Goal: Task Accomplishment & Management: Complete application form

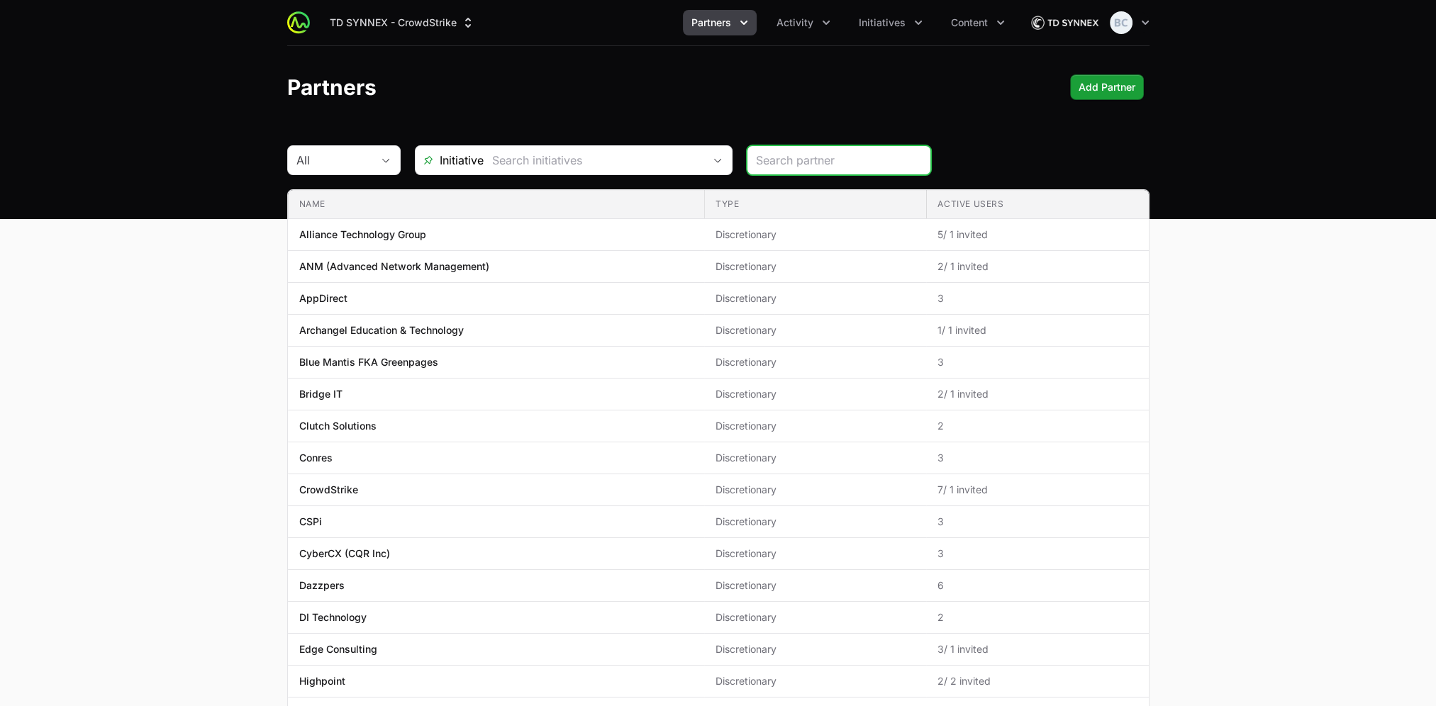
click at [730, 28] on span "Partners" at bounding box center [711, 23] width 40 height 14
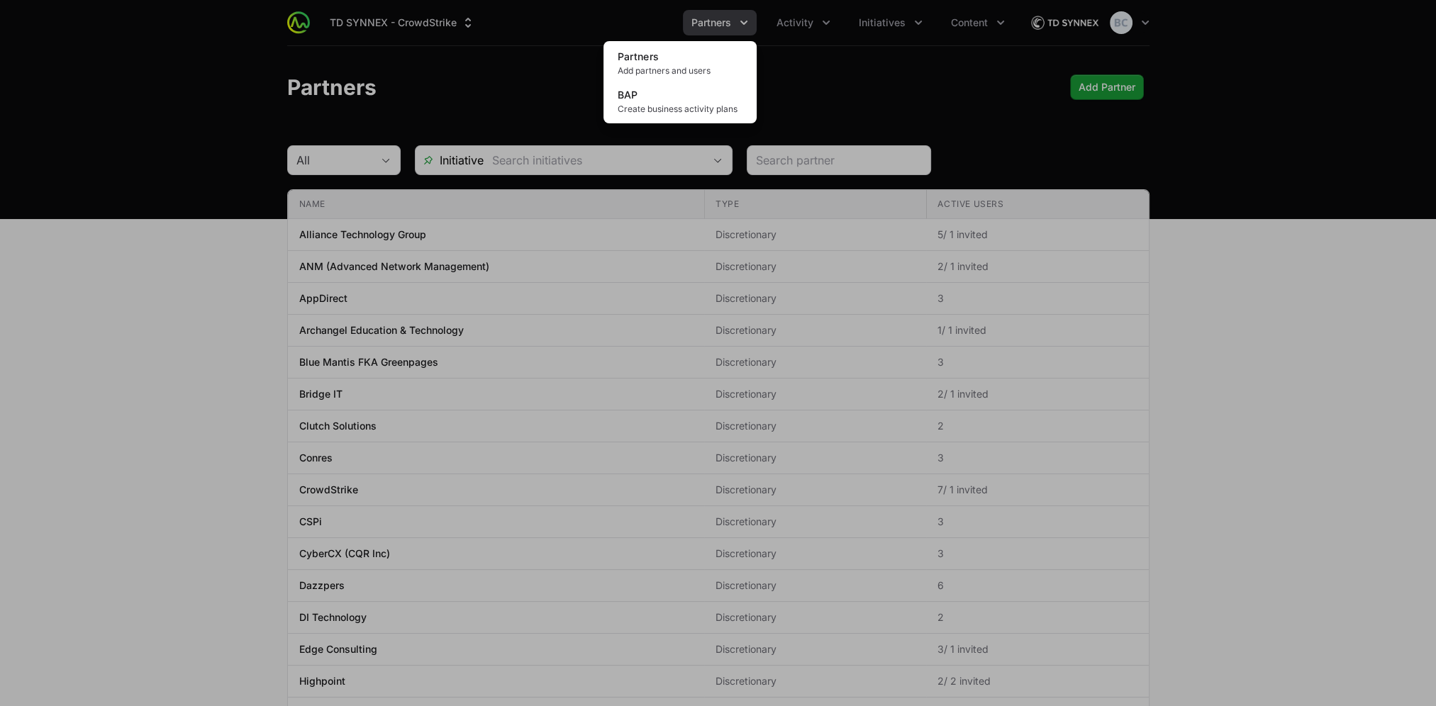
click at [801, 23] on div "Partners menu" at bounding box center [718, 353] width 1436 height 706
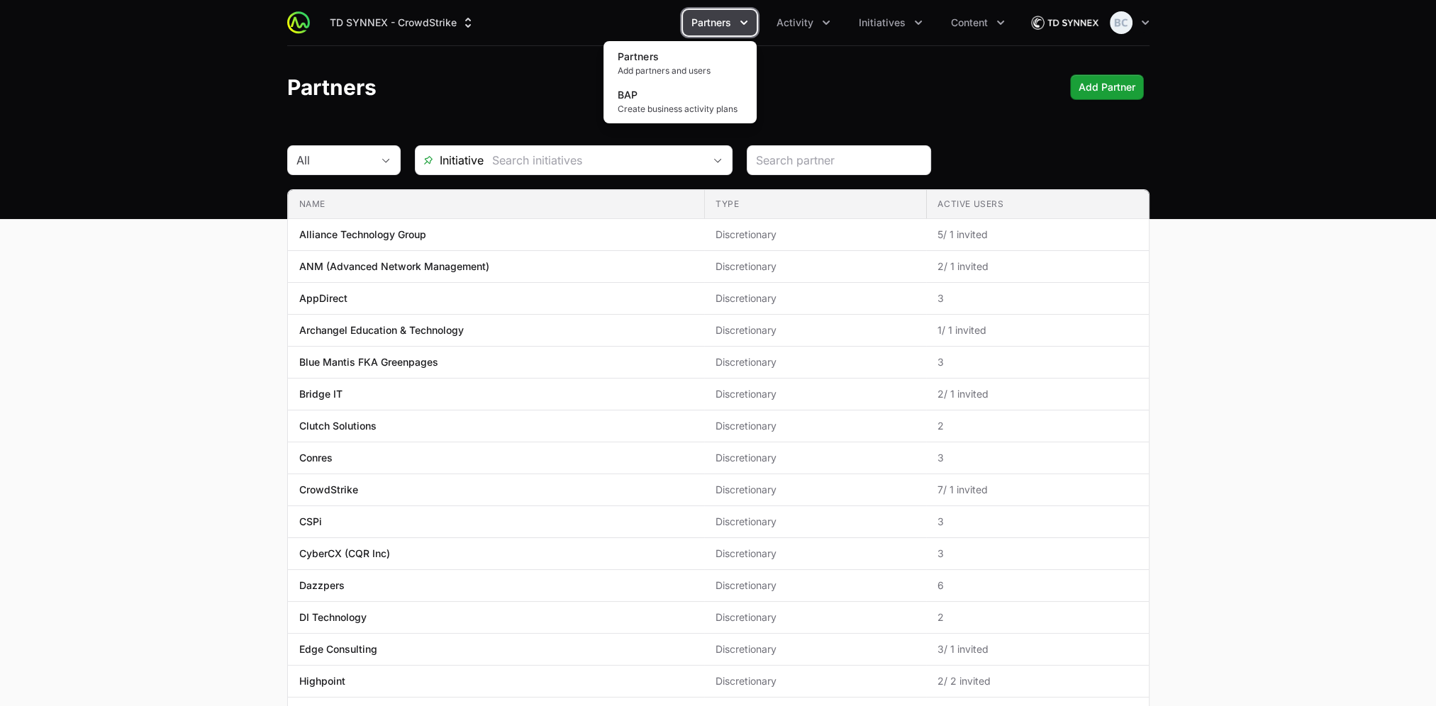
click at [801, 23] on span "Activity" at bounding box center [794, 23] width 37 height 14
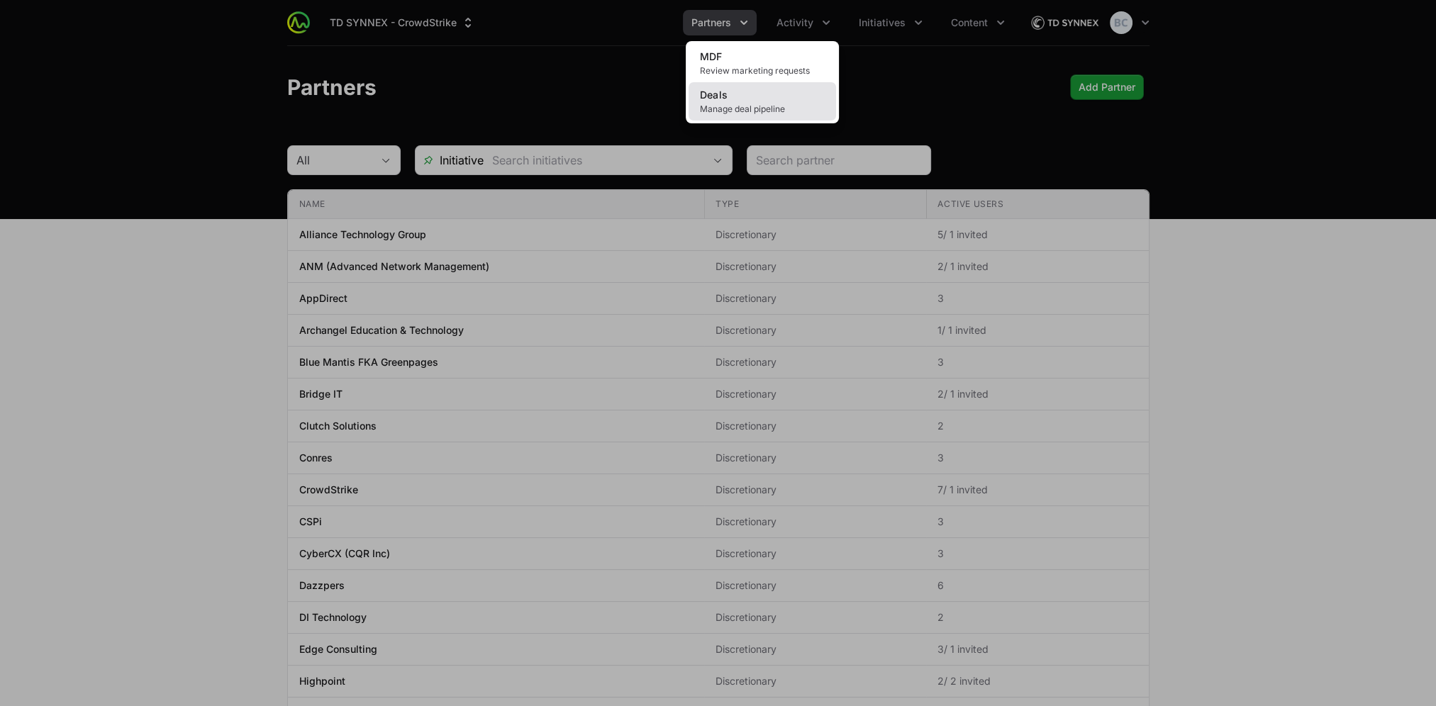
click at [763, 103] on span "Manage deal pipeline" at bounding box center [762, 108] width 125 height 11
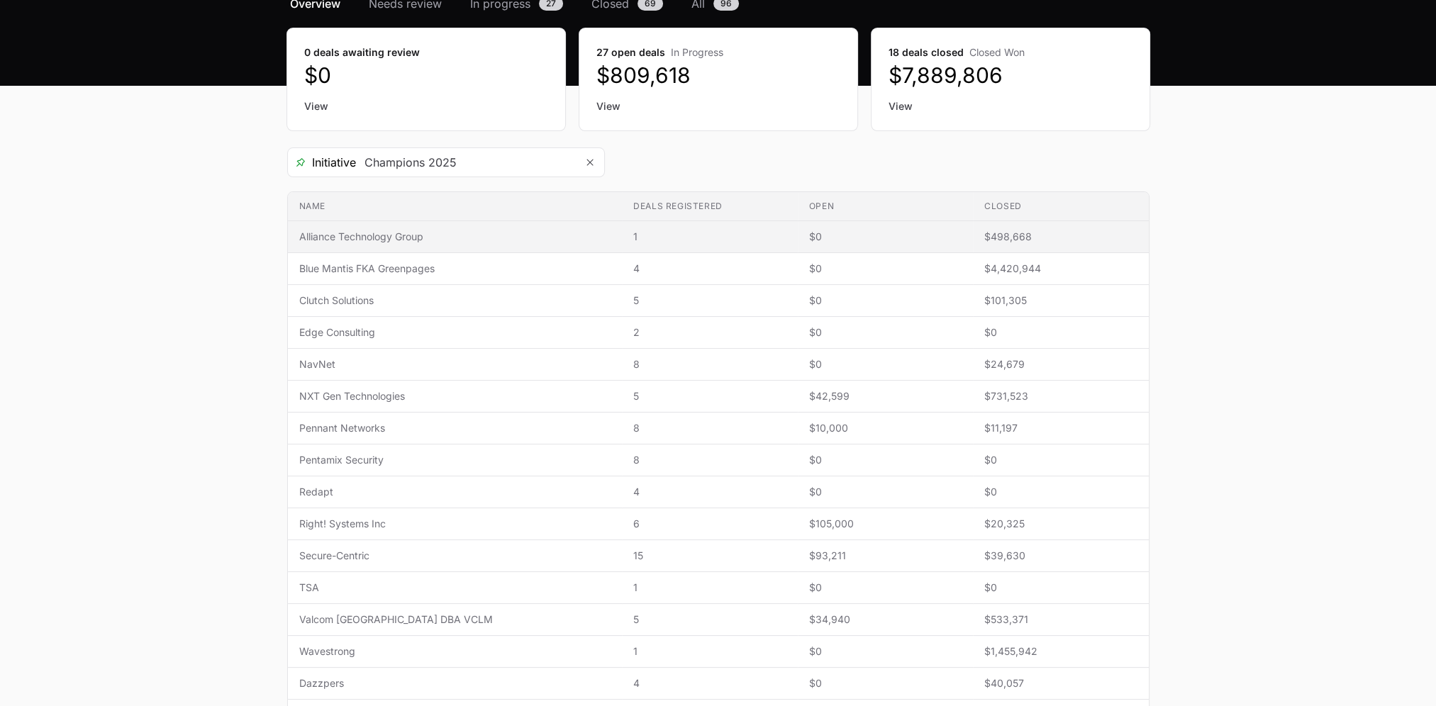
scroll to position [142, 0]
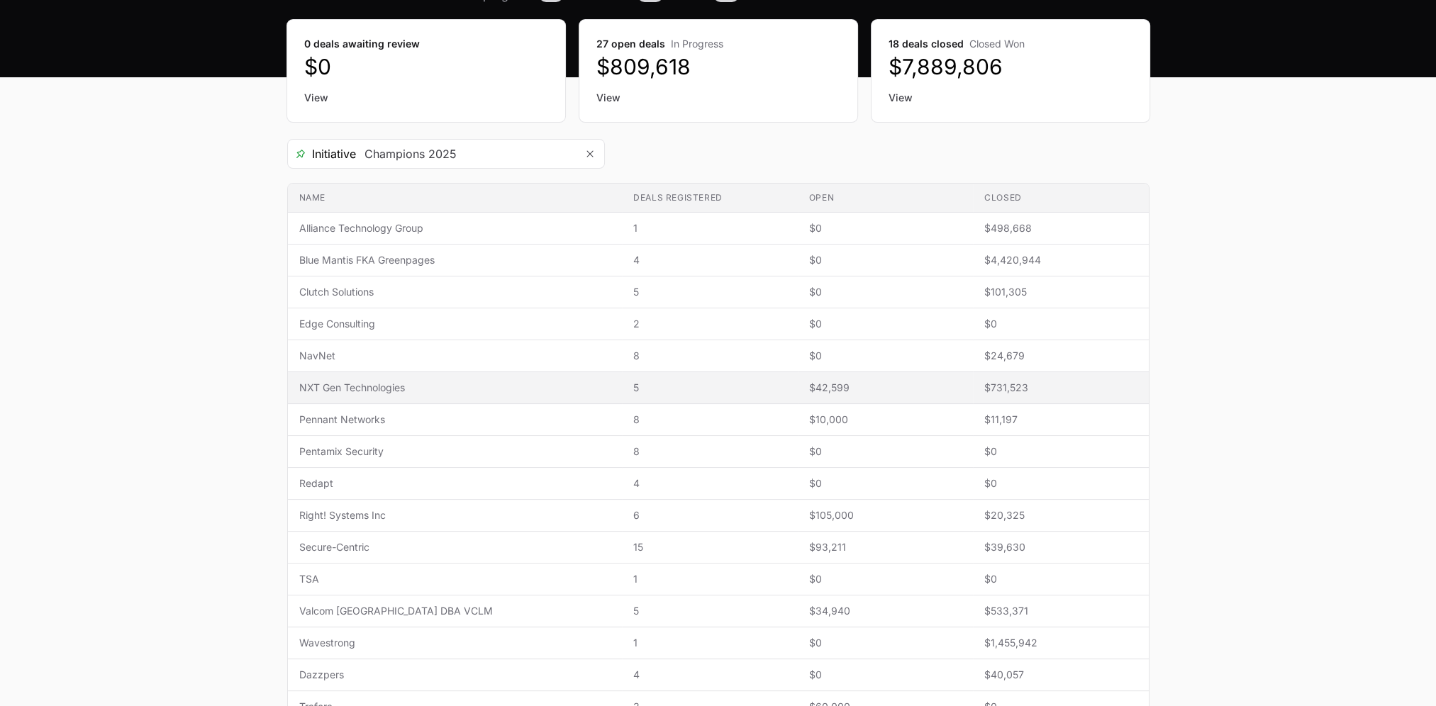
click at [422, 389] on span "NXT Gen Technologies" at bounding box center [455, 388] width 312 height 14
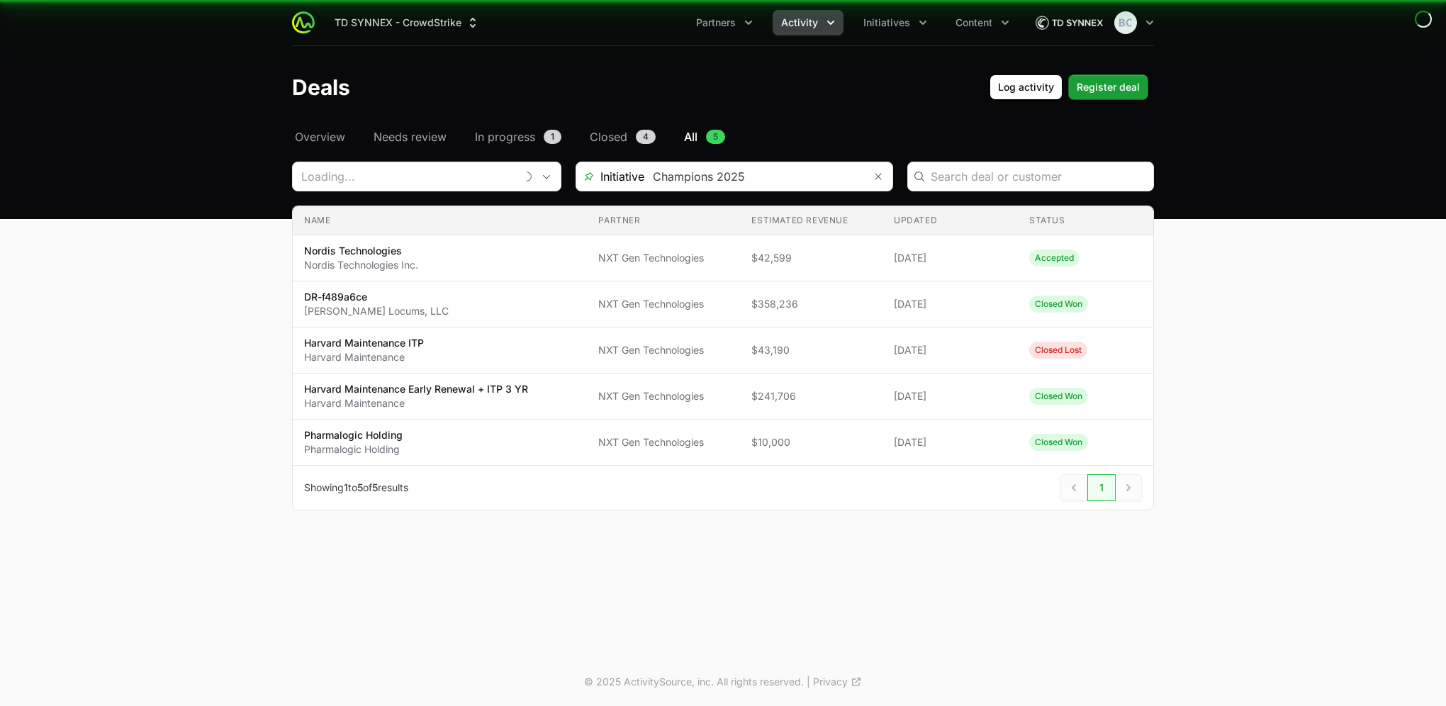
type input "NXT Gen Technologies"
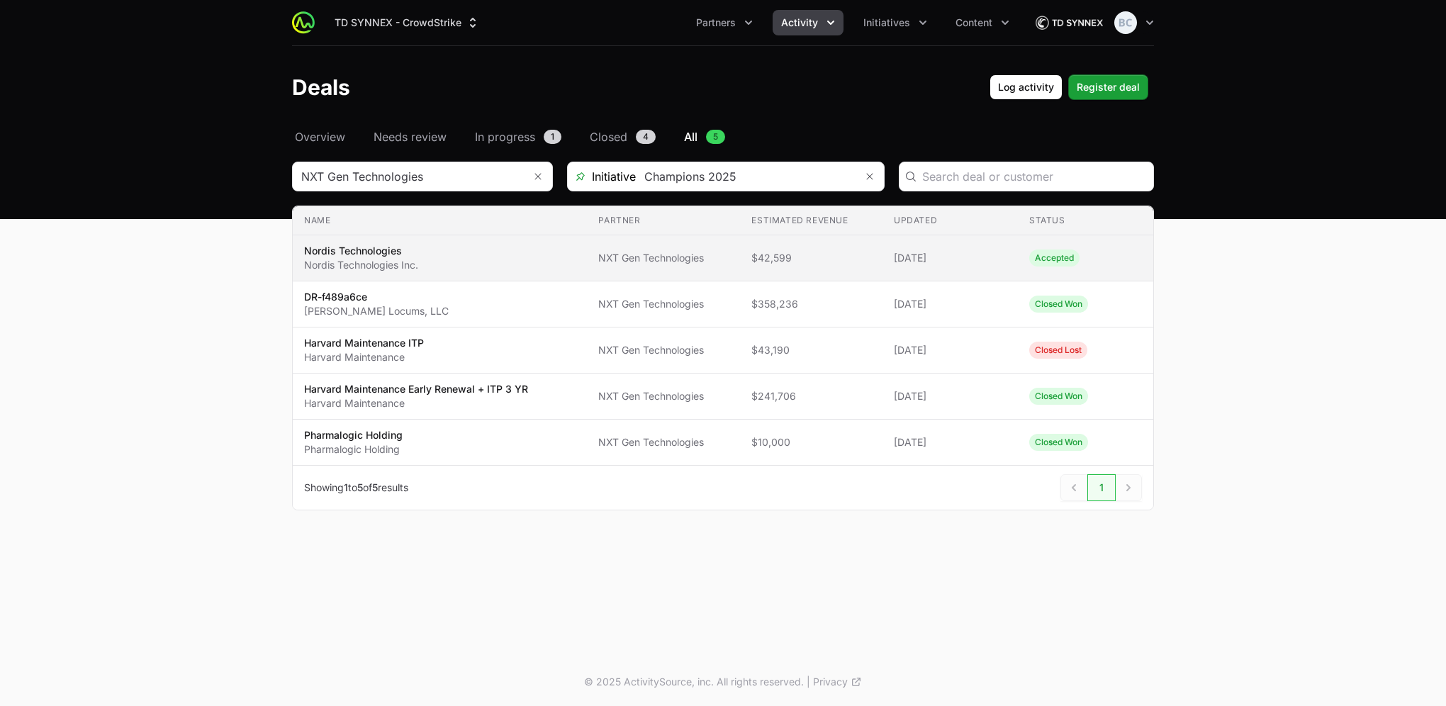
click at [659, 242] on td "Partner NXT Gen Technologies" at bounding box center [663, 258] width 153 height 46
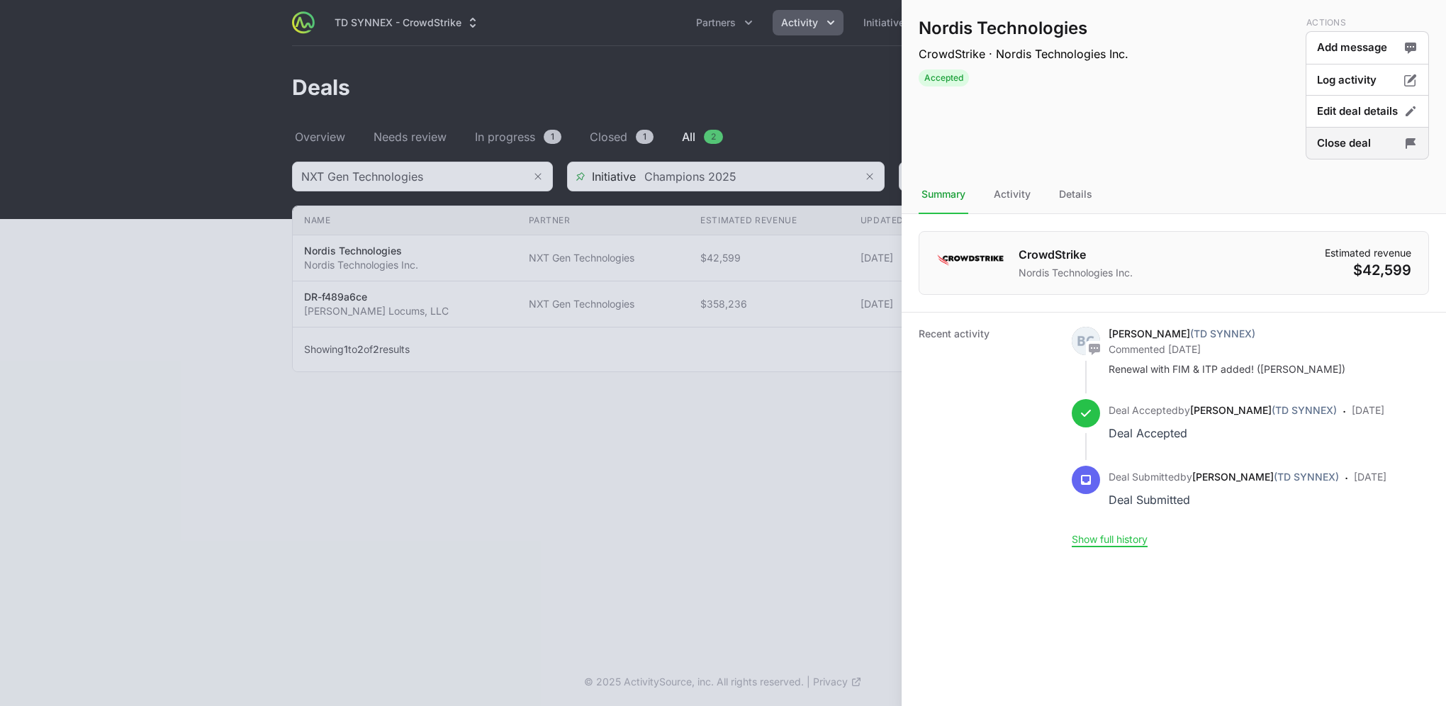
click at [1317, 147] on button "Close deal" at bounding box center [1367, 143] width 123 height 33
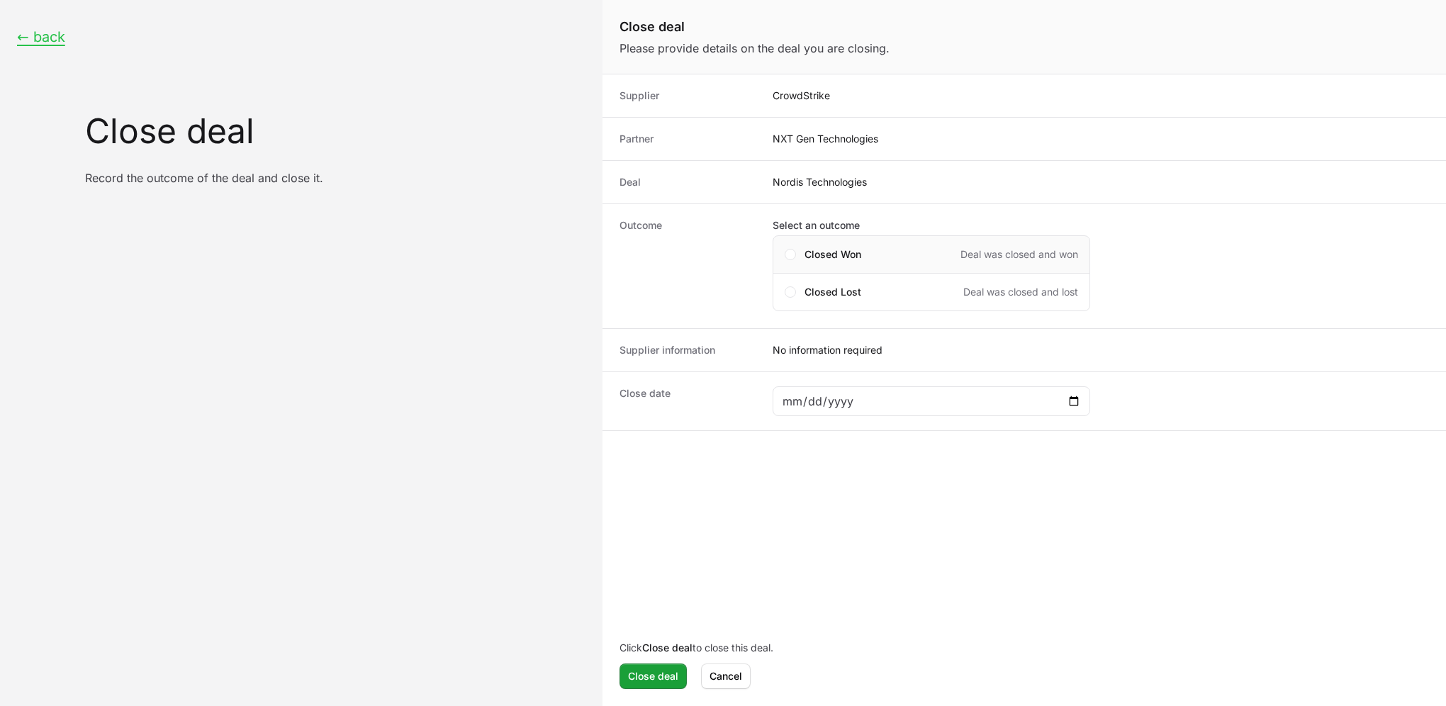
click at [854, 264] on div "Closed Won Deal was closed and won" at bounding box center [932, 254] width 318 height 38
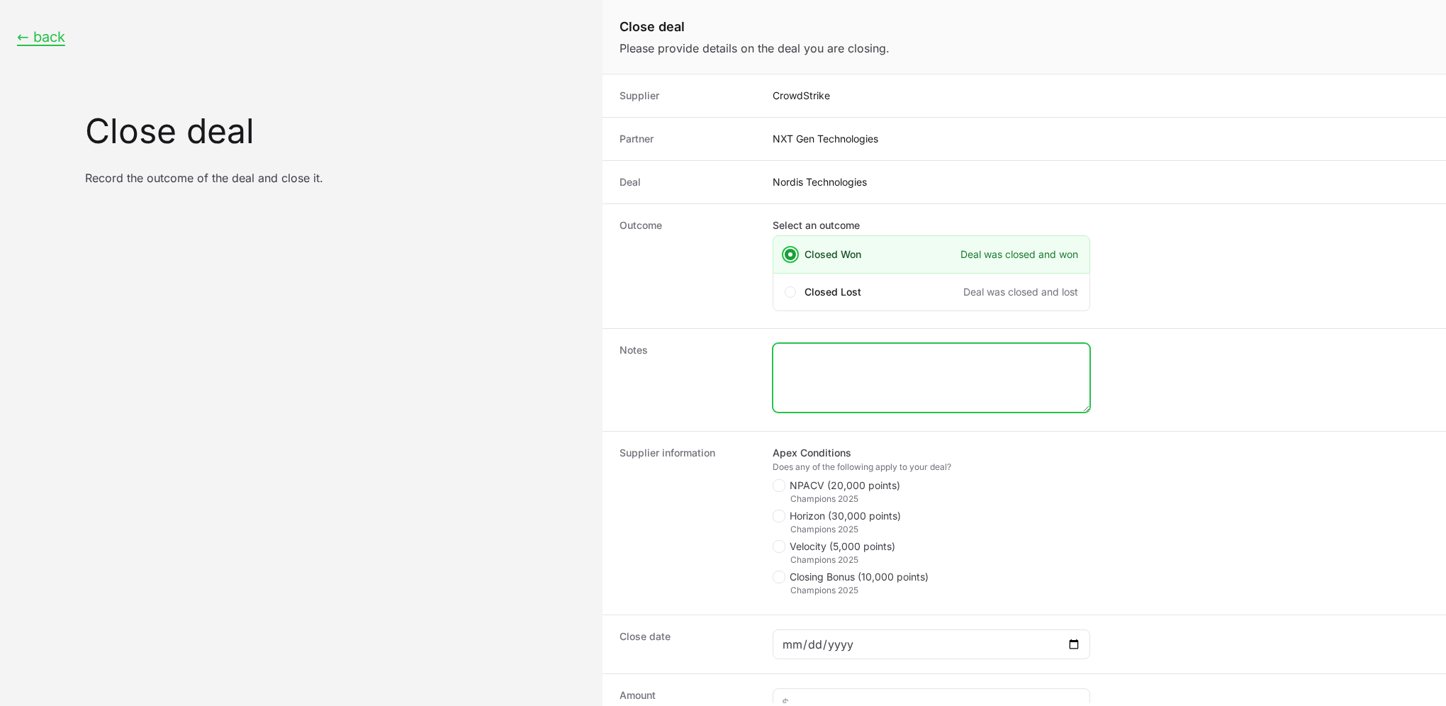
click at [839, 371] on textarea "Close deal form" at bounding box center [931, 378] width 316 height 68
type textarea "SO: 165133420"
click at [788, 485] on span "Close deal form" at bounding box center [781, 485] width 17 height 13
click at [774, 481] on input "NPACV (20,000 points)" at bounding box center [773, 479] width 1 height 1
checkbox input "true"
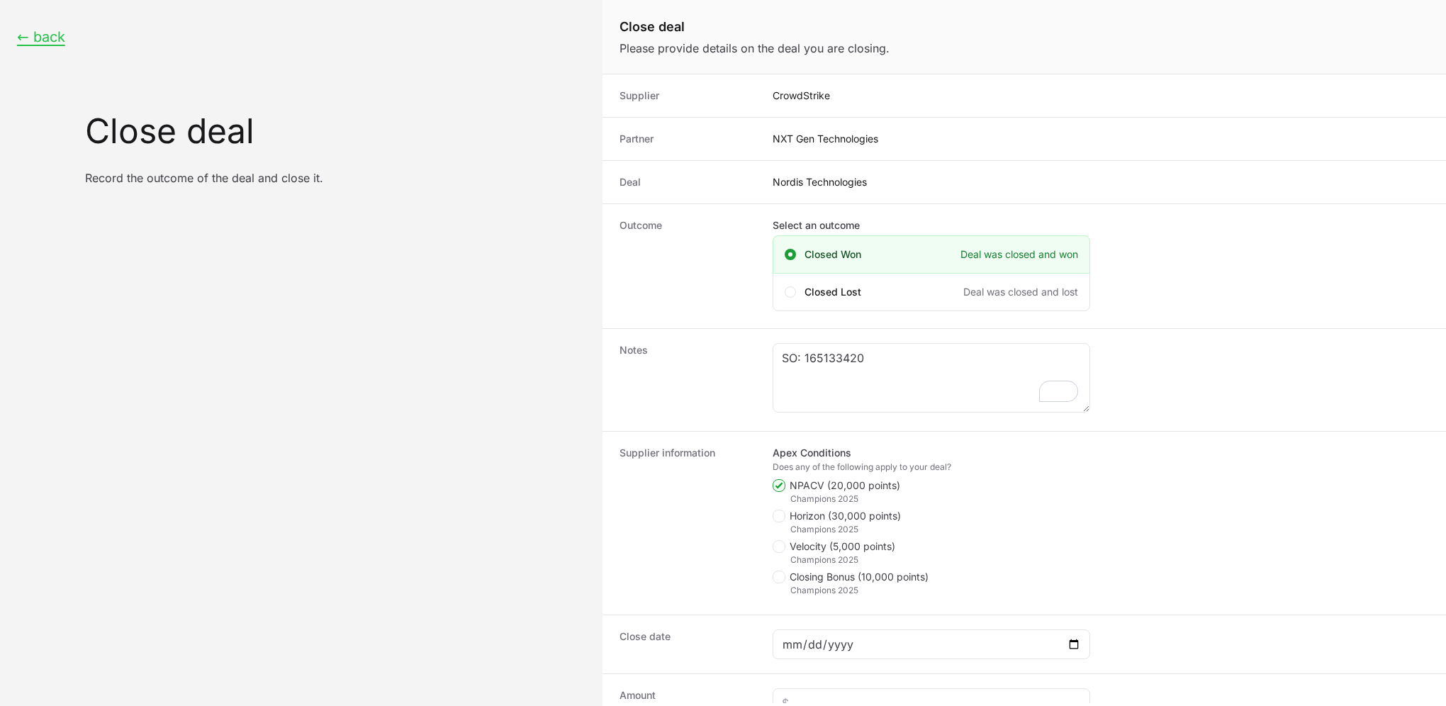
click at [780, 509] on label "Horizon (30,000 points)" at bounding box center [837, 516] width 128 height 14
click at [774, 510] on input "Horizon (30,000 points)" at bounding box center [773, 510] width 1 height 1
checkbox input "true"
click at [936, 354] on textarea "SO: 165133420" at bounding box center [931, 378] width 316 height 68
type textarea "SO: 165133420 Horizon: Identity"
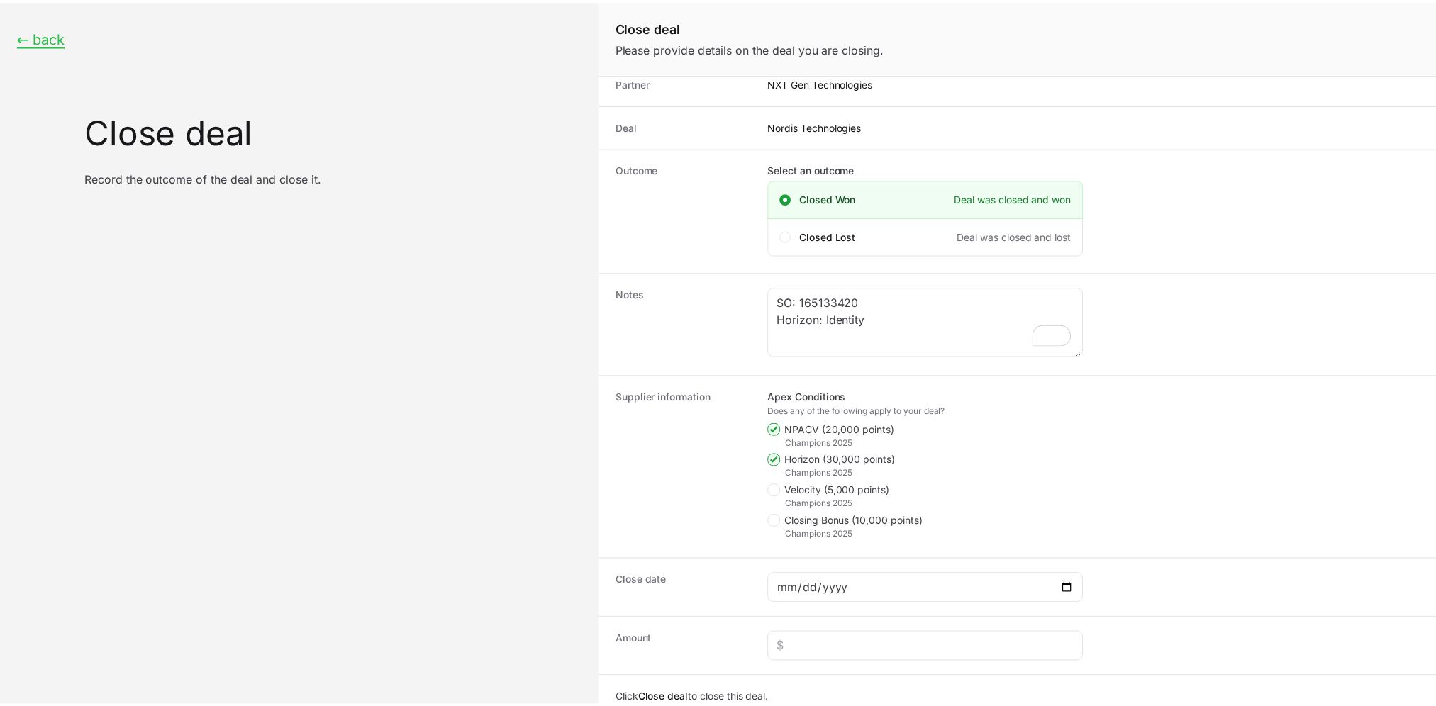
scroll to position [104, 0]
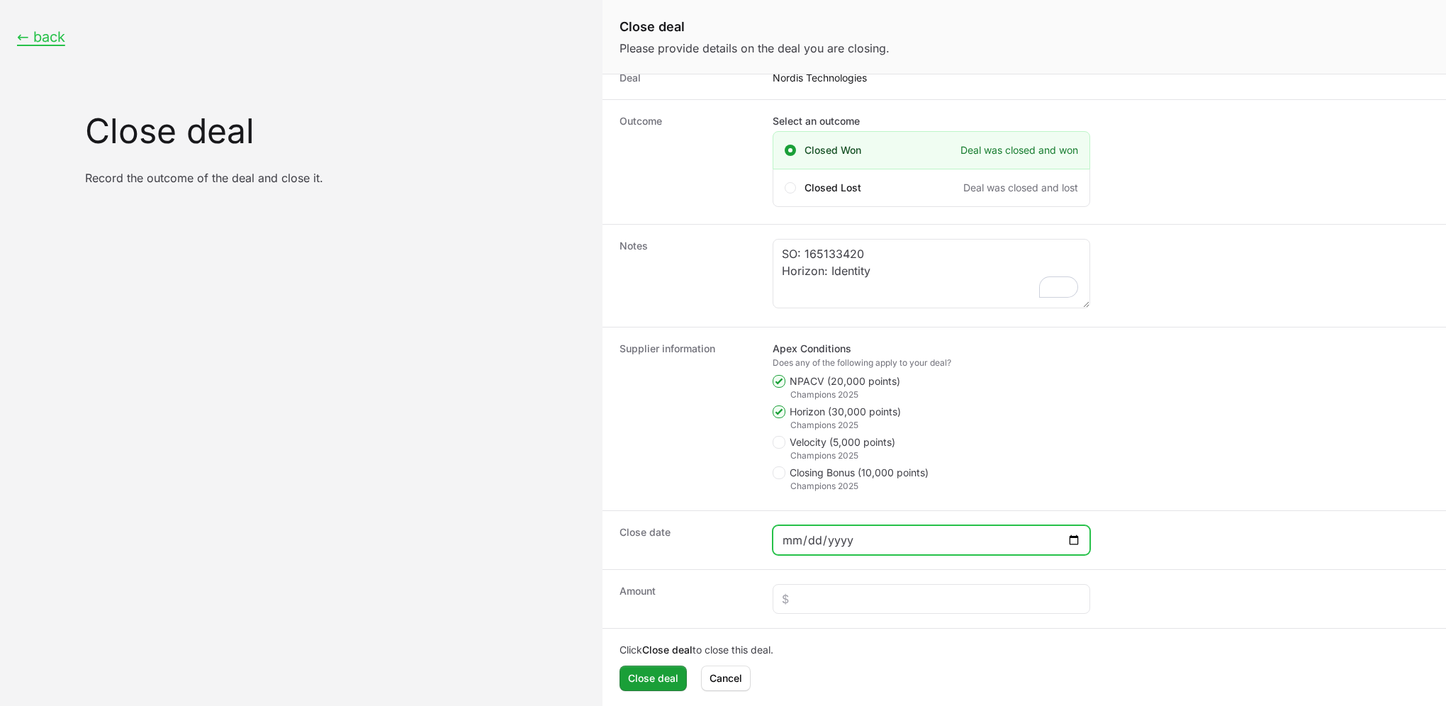
click at [1078, 539] on input "Close deal form" at bounding box center [931, 540] width 299 height 17
type input "[DATE]"
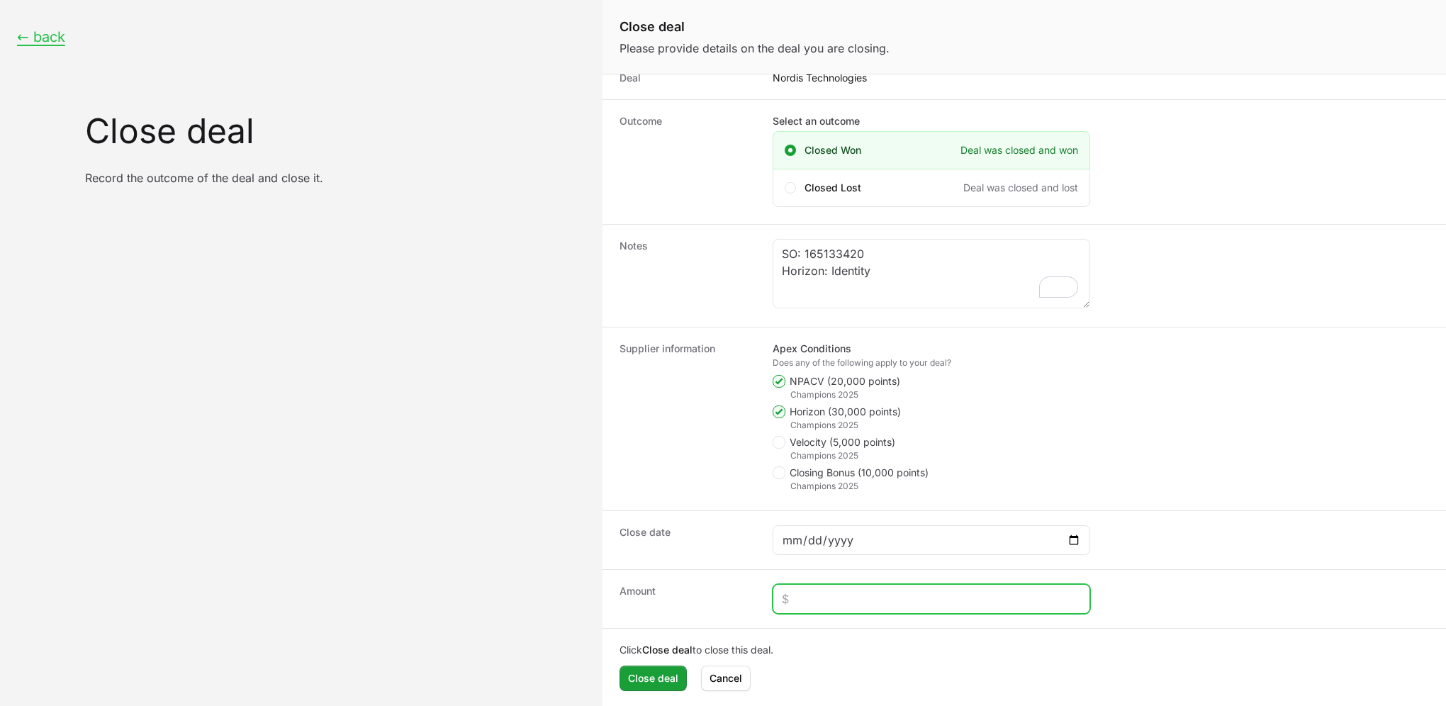
click at [840, 595] on input "Close deal form" at bounding box center [931, 599] width 299 height 17
type input "$14,162"
click at [663, 686] on button "Close deal" at bounding box center [653, 679] width 67 height 26
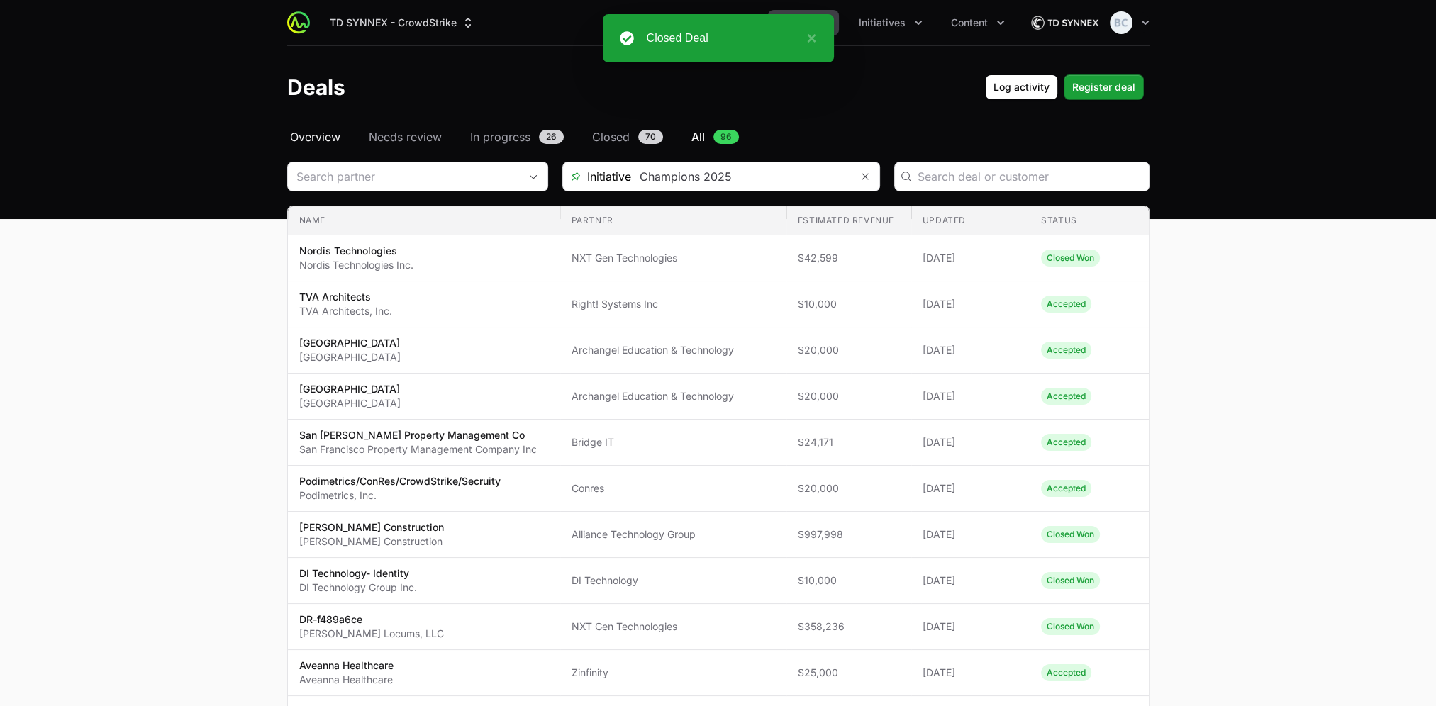
click at [335, 140] on span "Overview" at bounding box center [315, 136] width 50 height 17
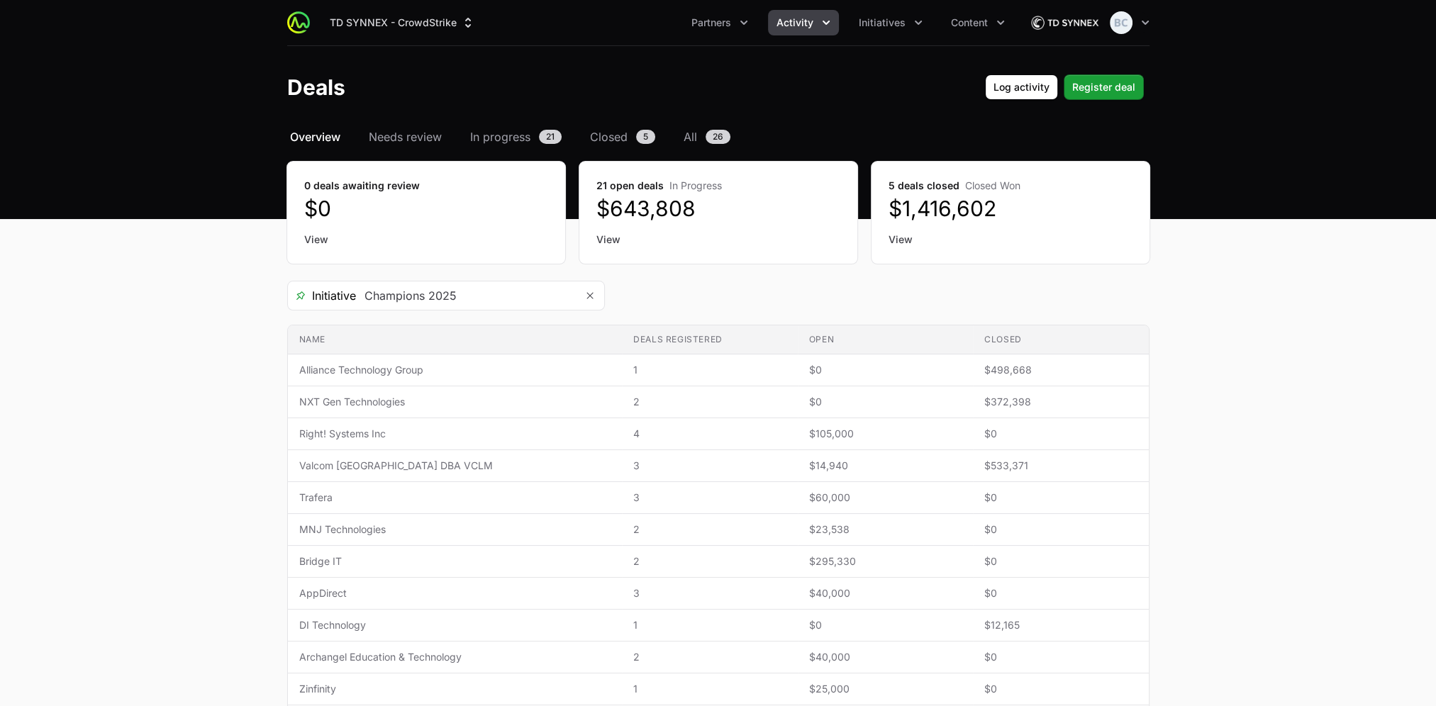
scroll to position [71, 0]
